Goal: Find contact information: Find contact information

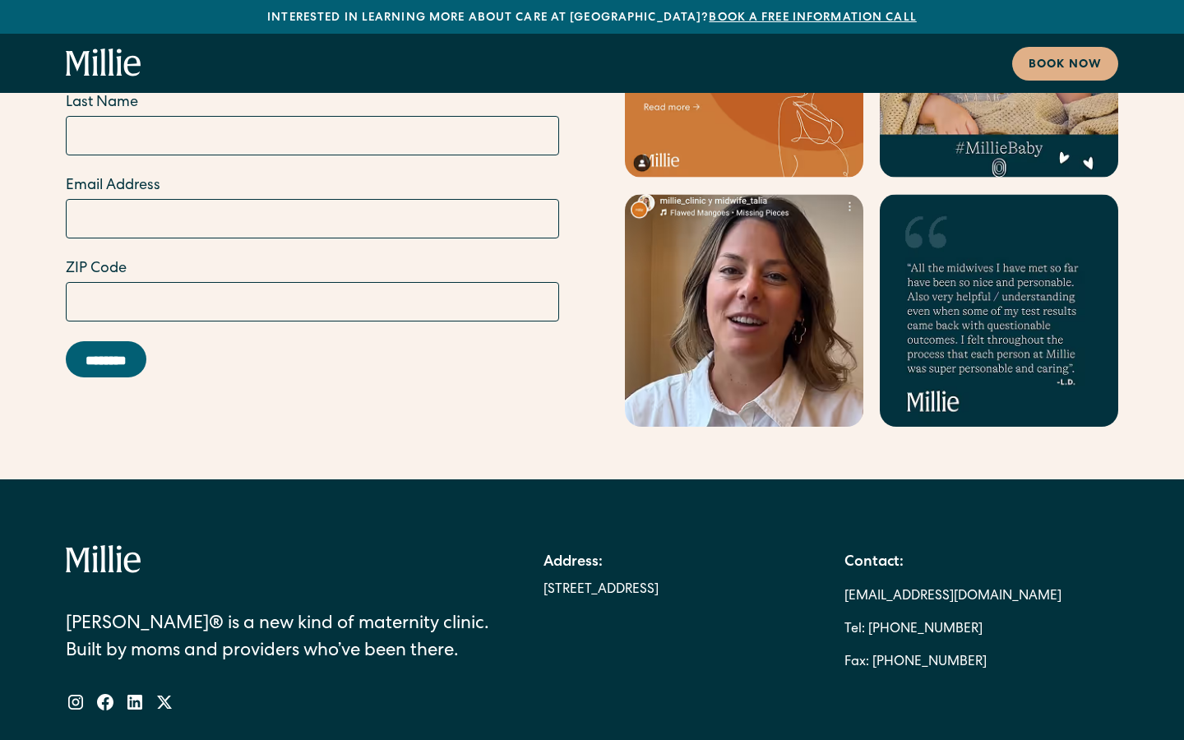
scroll to position [9592, 0]
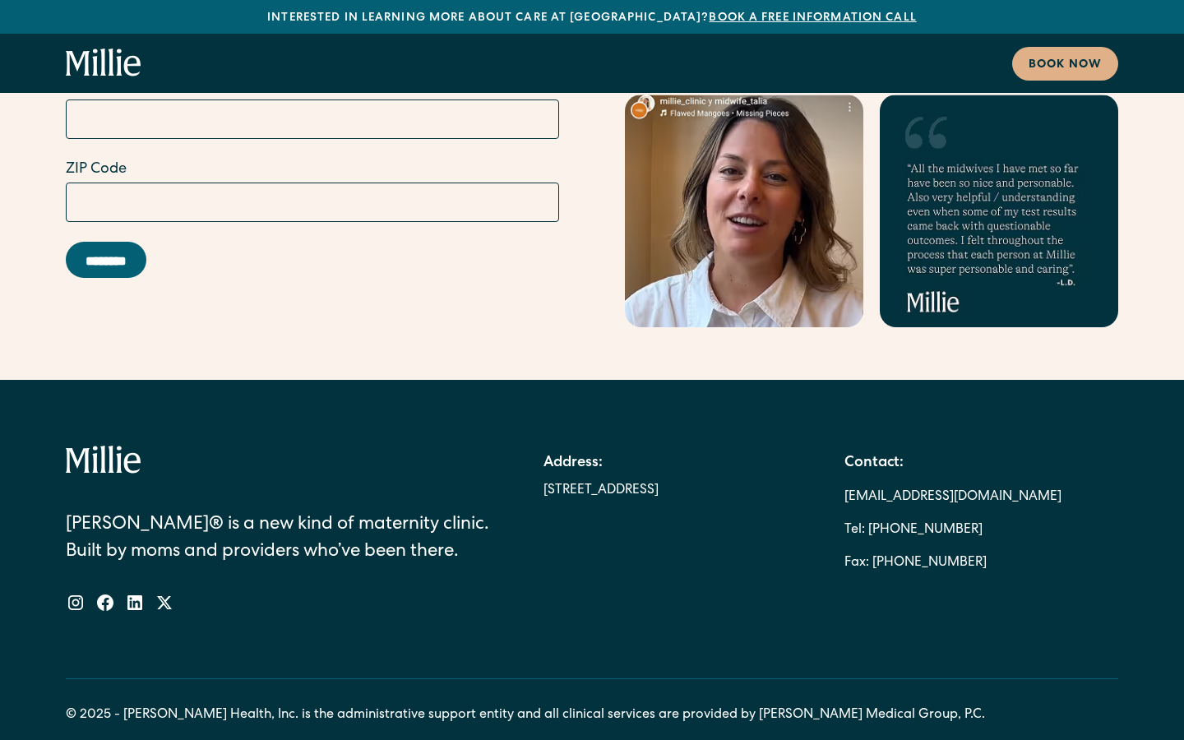
click at [875, 481] on link "[EMAIL_ADDRESS][DOMAIN_NAME]" at bounding box center [952, 497] width 217 height 33
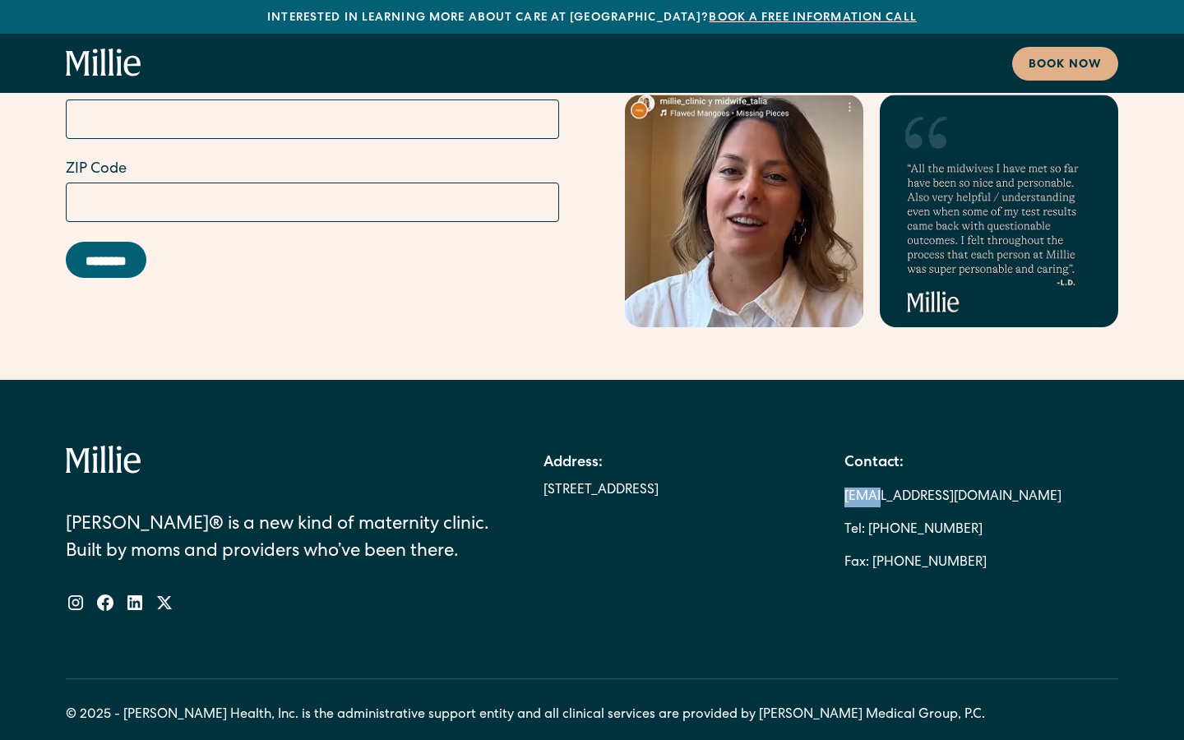
drag, startPoint x: 846, startPoint y: 356, endPoint x: 875, endPoint y: 381, distance: 39.0
click at [875, 445] on div "Contact: [EMAIL_ADDRESS][DOMAIN_NAME] Tel: [PHONE_NUMBER] Fax: [PHONE_NUMBER]" at bounding box center [981, 512] width 274 height 134
drag, startPoint x: 851, startPoint y: 356, endPoint x: 1055, endPoint y: 378, distance: 205.9
click at [1055, 445] on div "Contact: [EMAIL_ADDRESS][DOMAIN_NAME] Tel: [PHONE_NUMBER] Fax: [PHONE_NUMBER]" at bounding box center [981, 512] width 274 height 134
copy div "[EMAIL_ADDRESS][DOMAIN_NAME]"
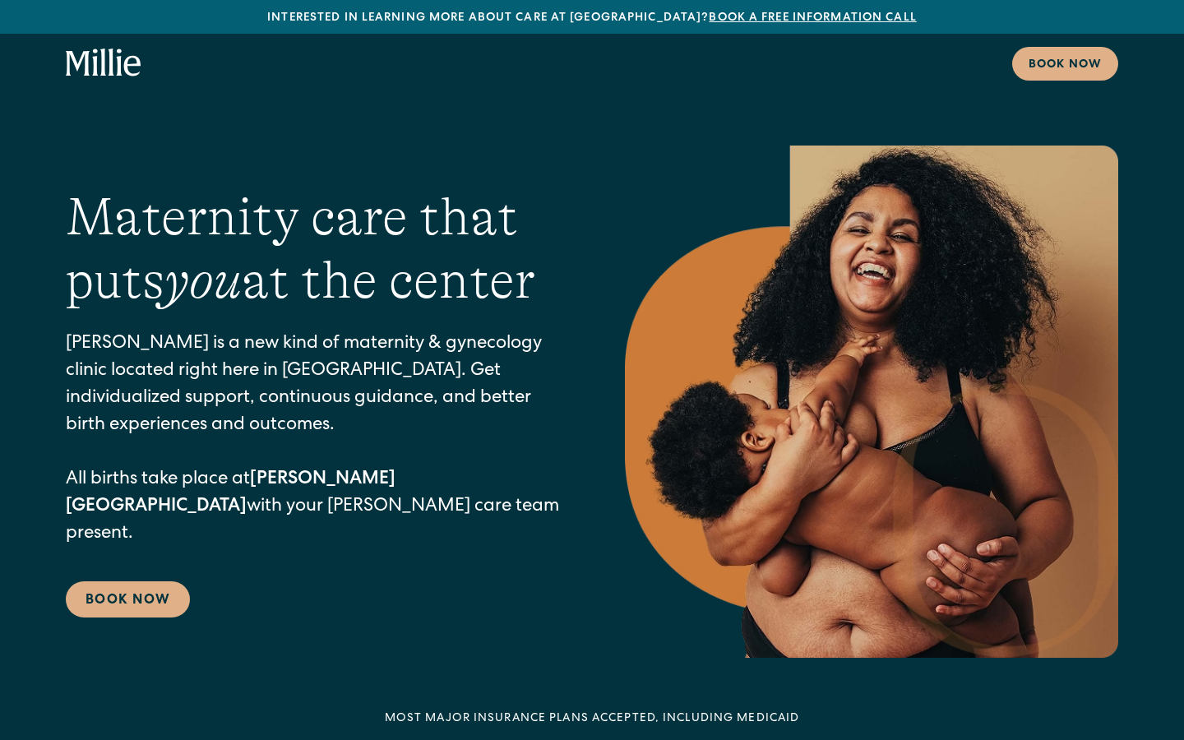
scroll to position [81, 0]
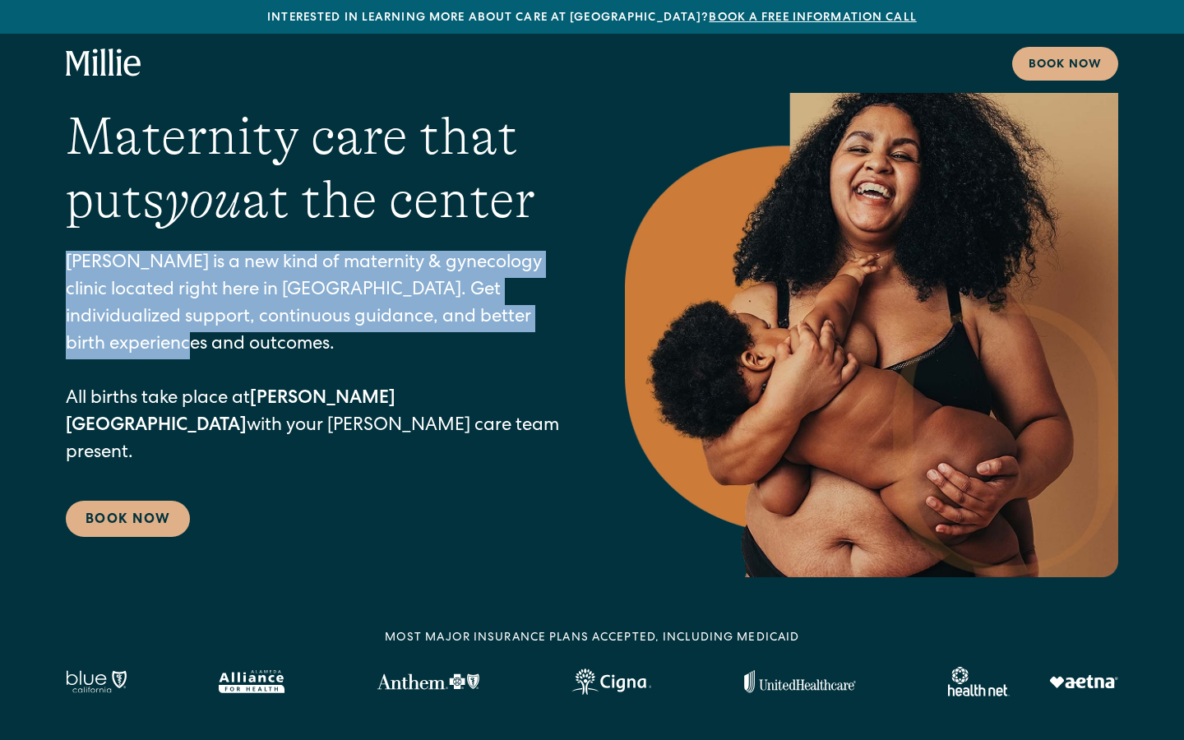
drag, startPoint x: 69, startPoint y: 275, endPoint x: 175, endPoint y: 372, distance: 143.7
click at [175, 372] on p "[PERSON_NAME] is a new kind of maternity & gynecology clinic located right here…" at bounding box center [312, 359] width 493 height 217
copy p "[PERSON_NAME] is a new kind of maternity & gynecology clinic located right here…"
